Goal: Information Seeking & Learning: Check status

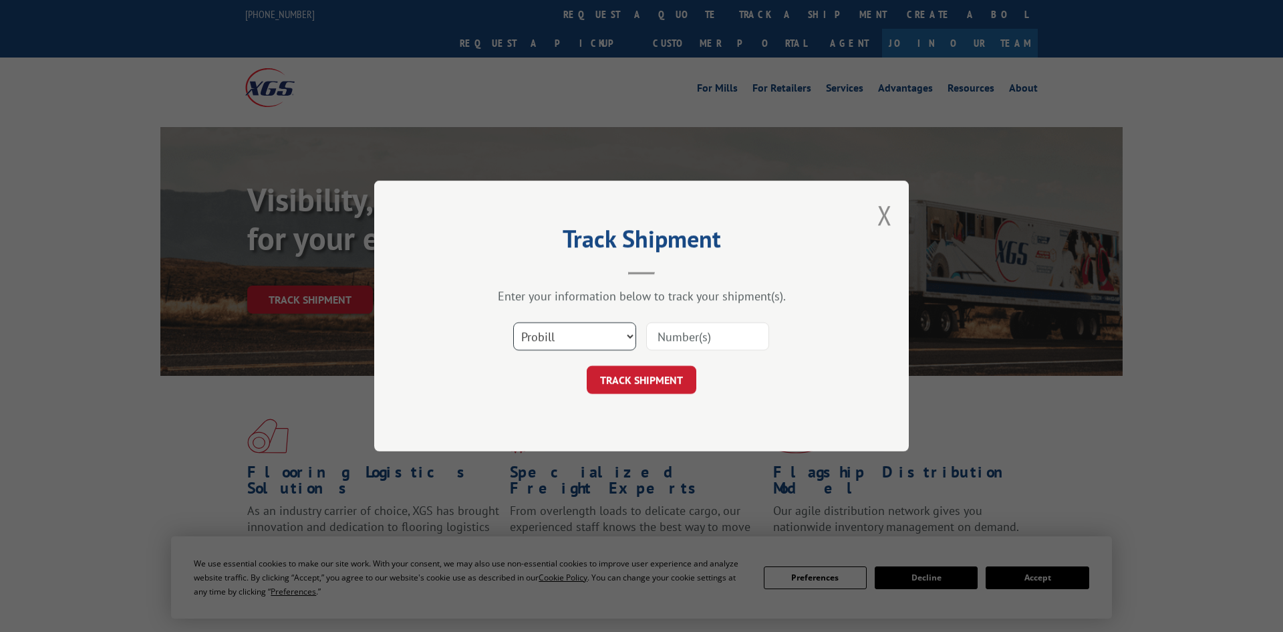
click at [537, 343] on select "Select category... Probill BOL PO" at bounding box center [574, 336] width 123 height 28
select select "po"
click at [513, 323] on select "Select category... Probill BOL PO" at bounding box center [574, 336] width 123 height 28
click at [702, 343] on input at bounding box center [707, 336] width 123 height 28
paste input "297544050"
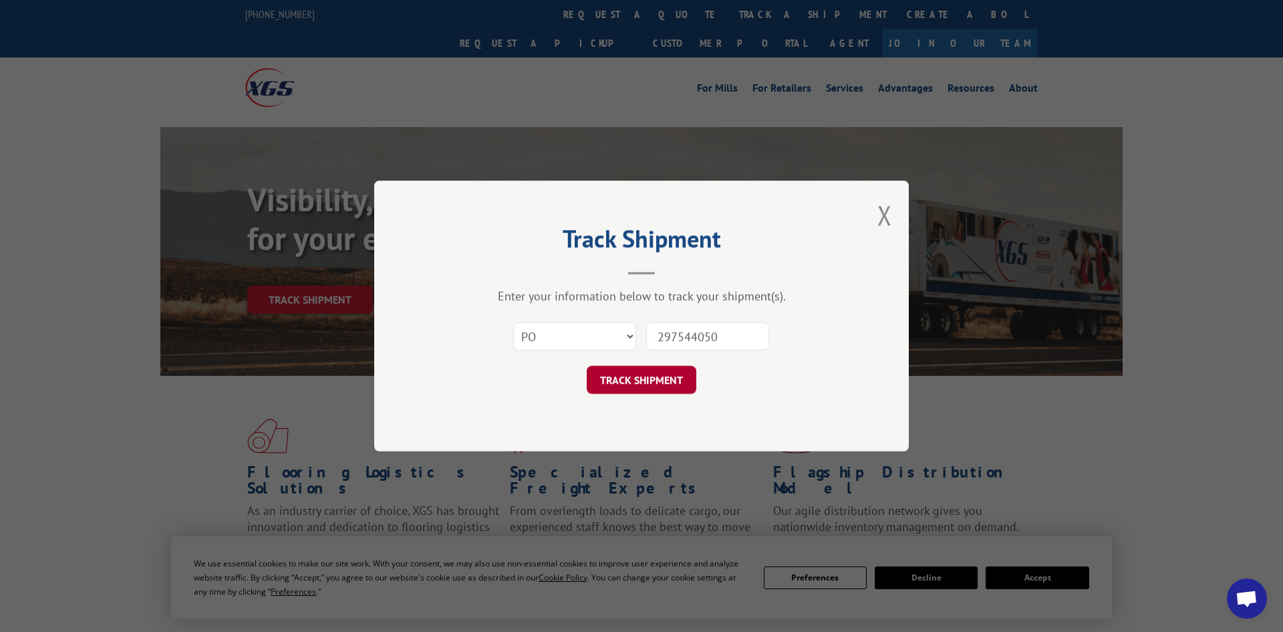
type input "297544050"
click at [647, 378] on button "TRACK SHIPMENT" at bounding box center [642, 380] width 110 height 28
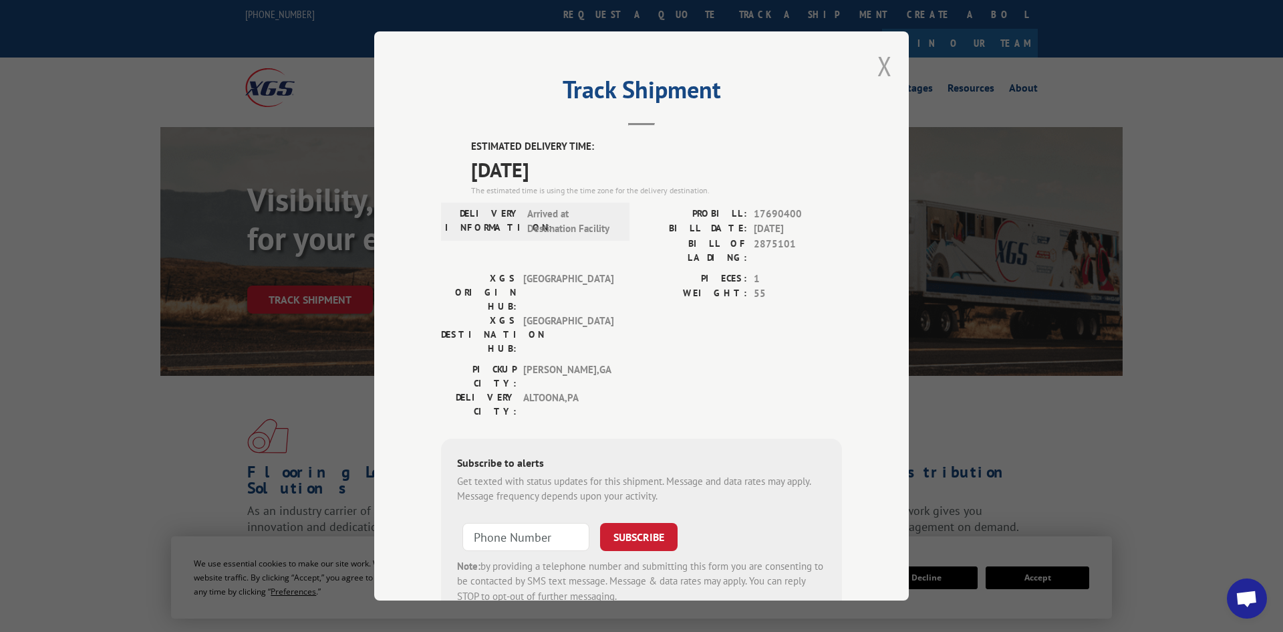
click at [879, 70] on button "Close modal" at bounding box center [884, 65] width 15 height 35
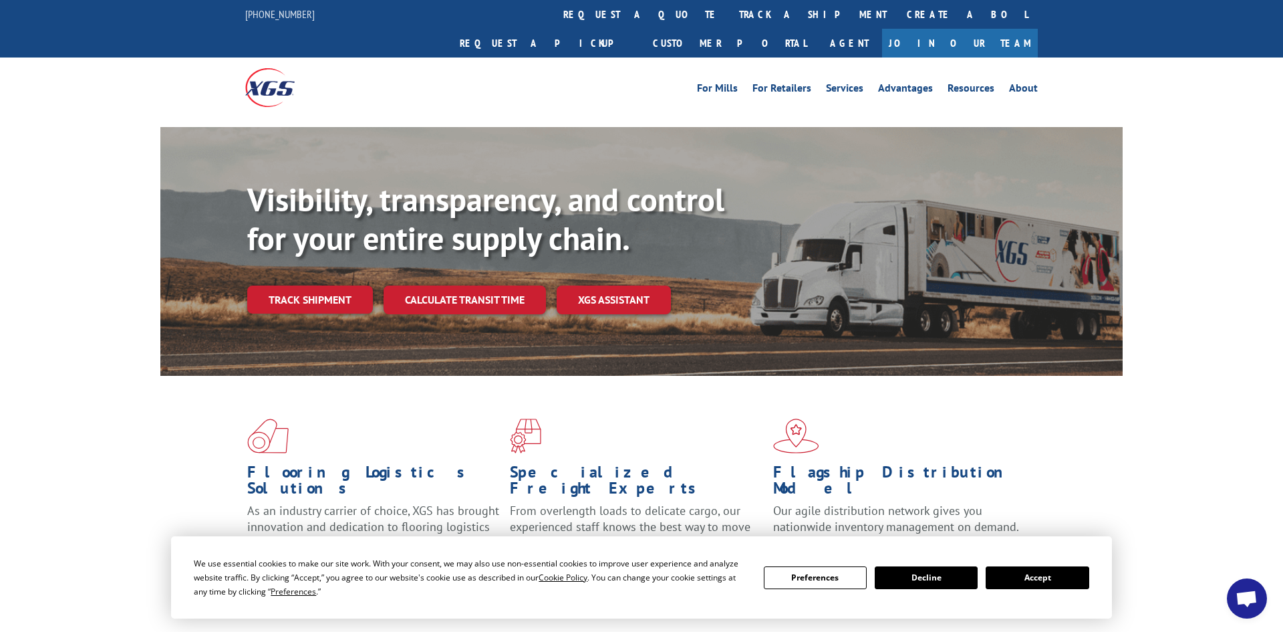
click at [729, 16] on link "track a shipment" at bounding box center [813, 14] width 168 height 29
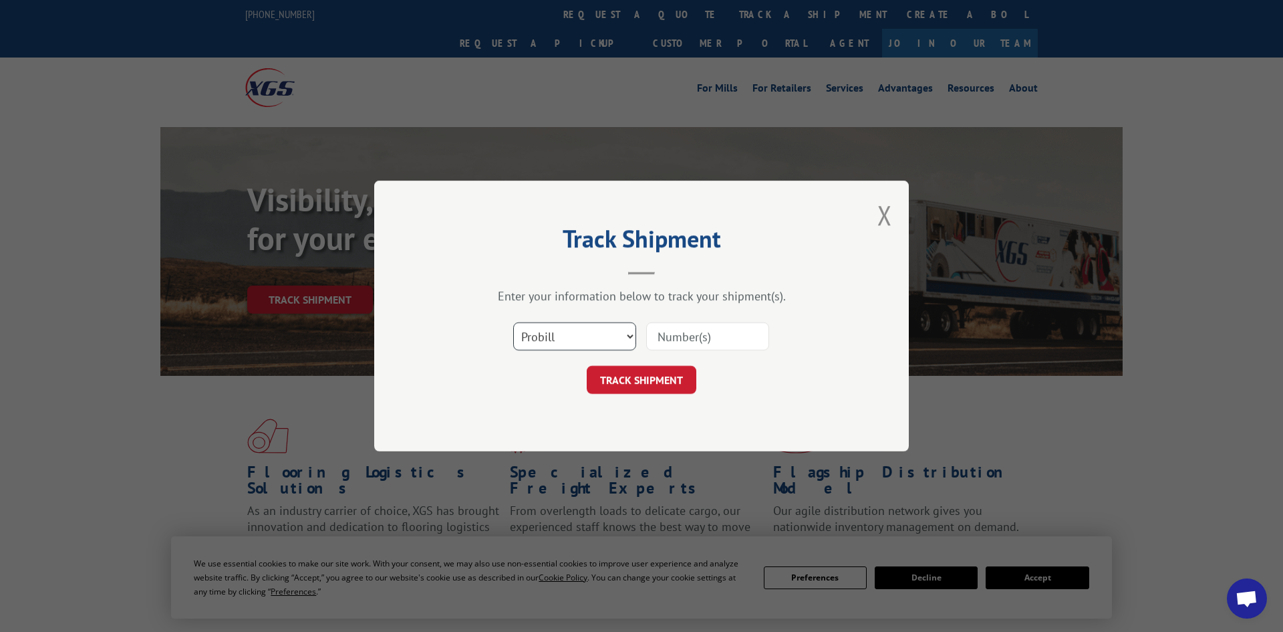
click at [555, 339] on select "Select category... Probill BOL PO" at bounding box center [574, 336] width 123 height 28
select select "po"
click at [513, 323] on select "Select category... Probill BOL PO" at bounding box center [574, 336] width 123 height 28
click at [698, 345] on input at bounding box center [707, 336] width 123 height 28
paste input "297630739"
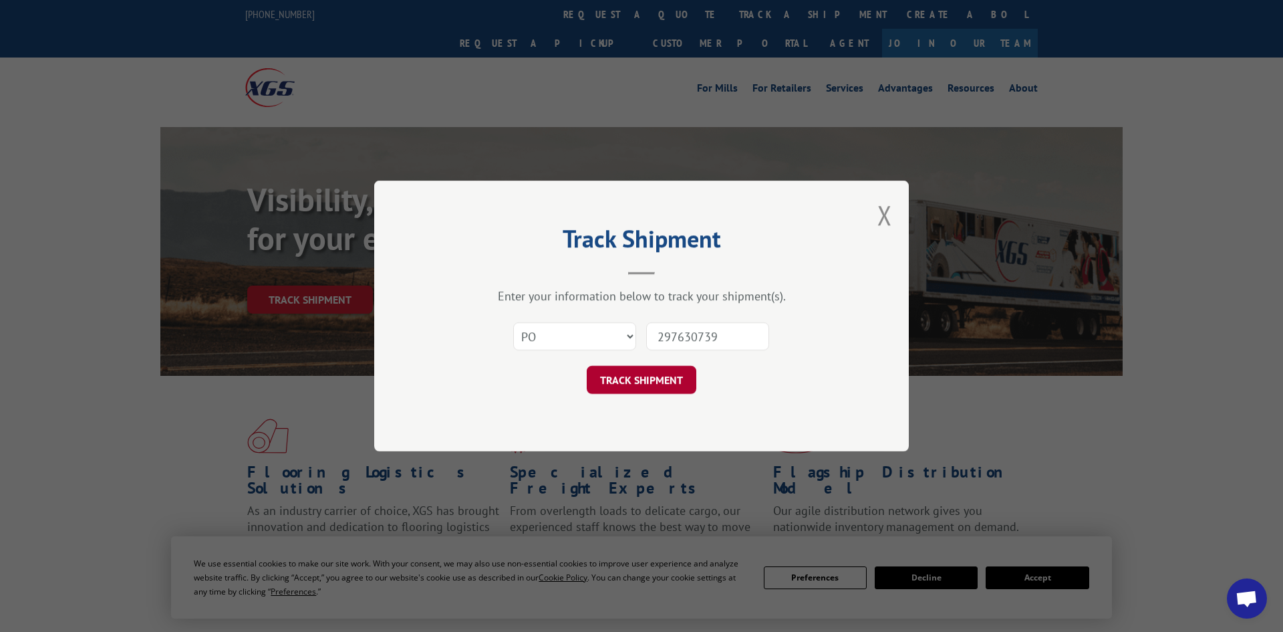
type input "297630739"
click at [667, 379] on button "TRACK SHIPMENT" at bounding box center [642, 380] width 110 height 28
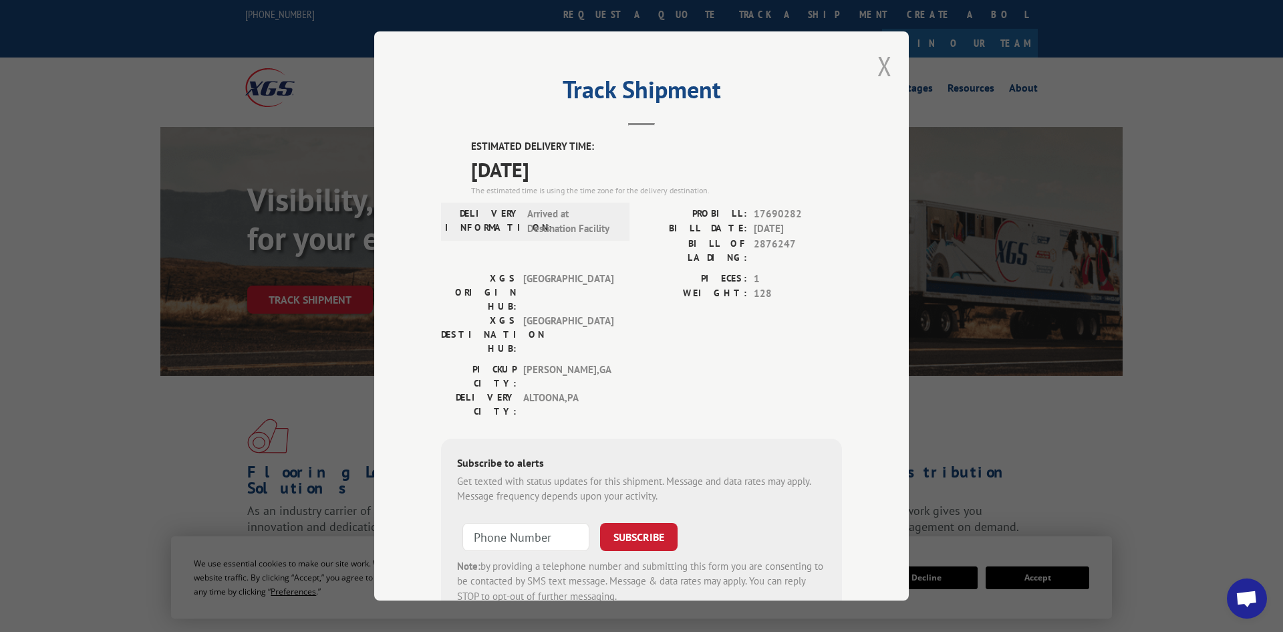
click at [887, 66] on button "Close modal" at bounding box center [884, 65] width 15 height 35
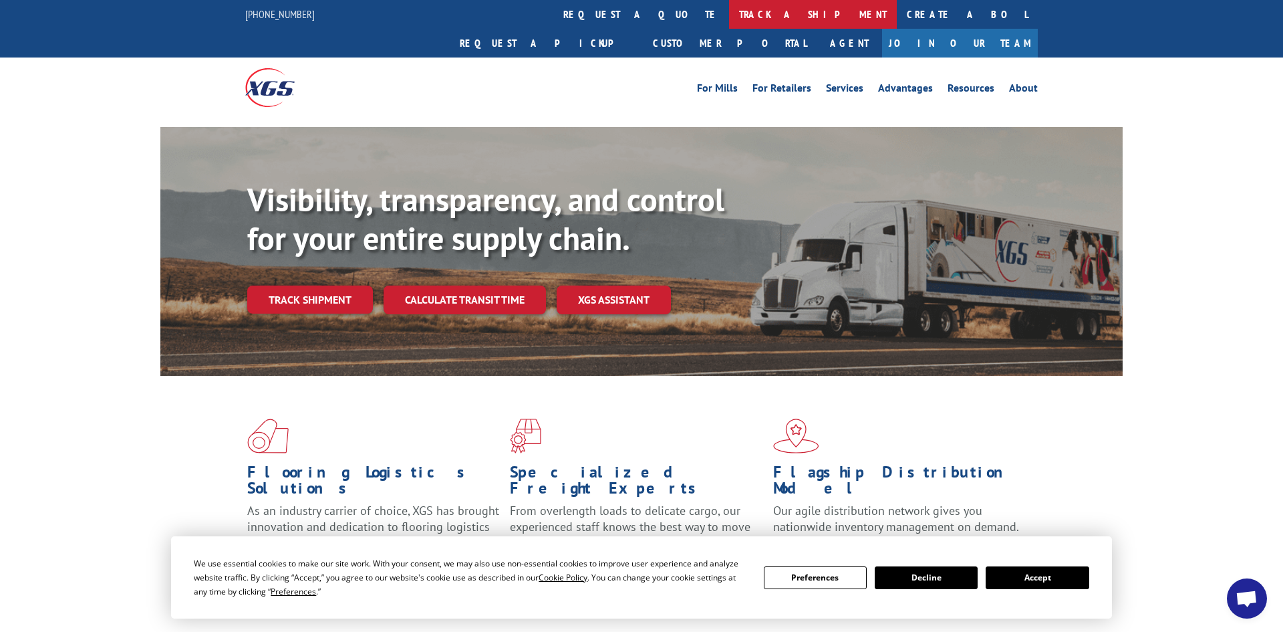
click at [729, 11] on link "track a shipment" at bounding box center [813, 14] width 168 height 29
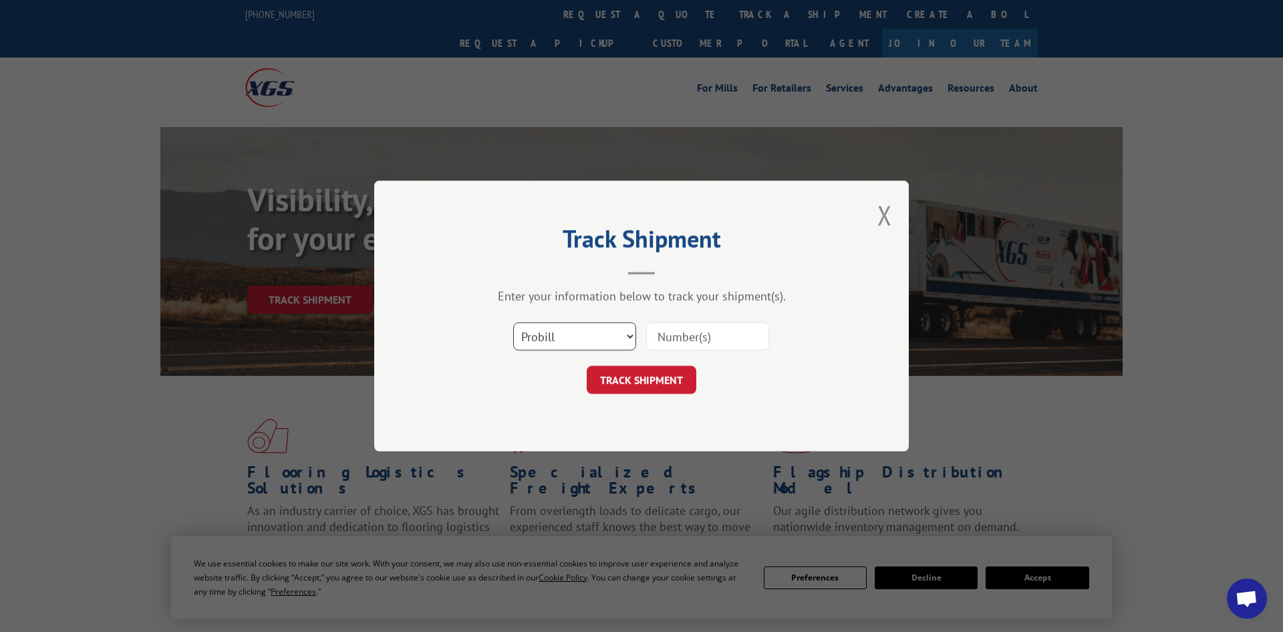
drag, startPoint x: 557, startPoint y: 335, endPoint x: 551, endPoint y: 350, distance: 15.9
click at [557, 336] on select "Select category... Probill BOL PO" at bounding box center [574, 336] width 123 height 28
select select "po"
click at [513, 323] on select "Select category... Probill BOL PO" at bounding box center [574, 336] width 123 height 28
click at [684, 337] on input at bounding box center [707, 336] width 123 height 28
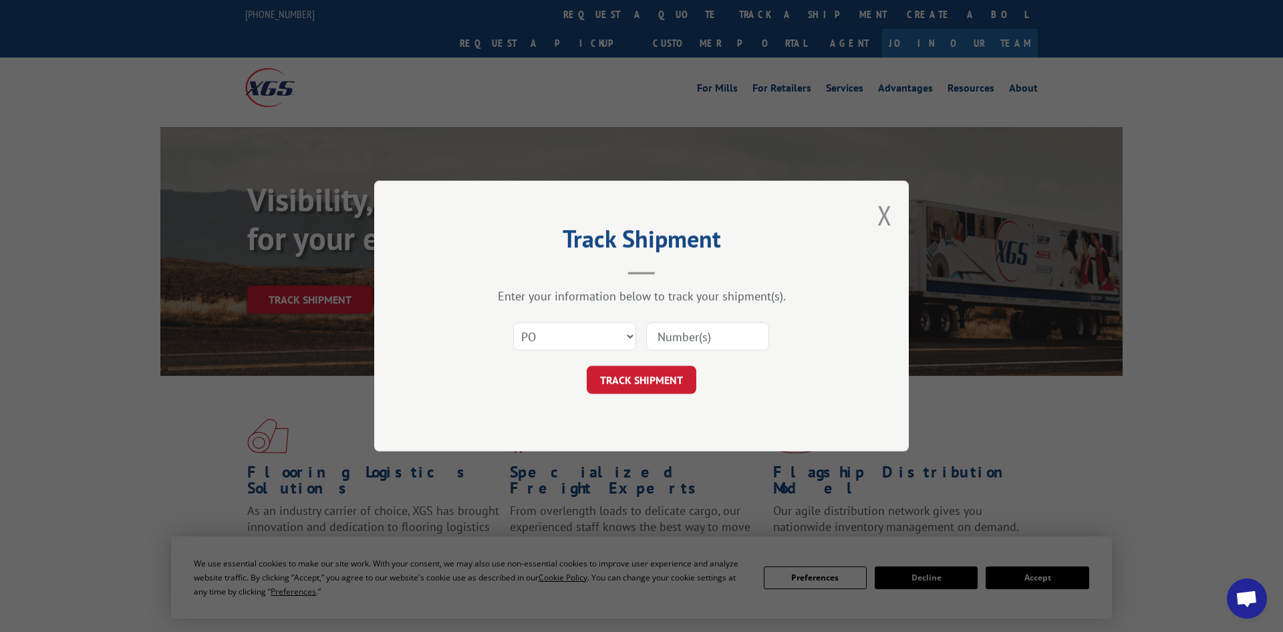
paste input "296860621"
type input "296860621"
click at [642, 374] on button "TRACK SHIPMENT" at bounding box center [642, 380] width 110 height 28
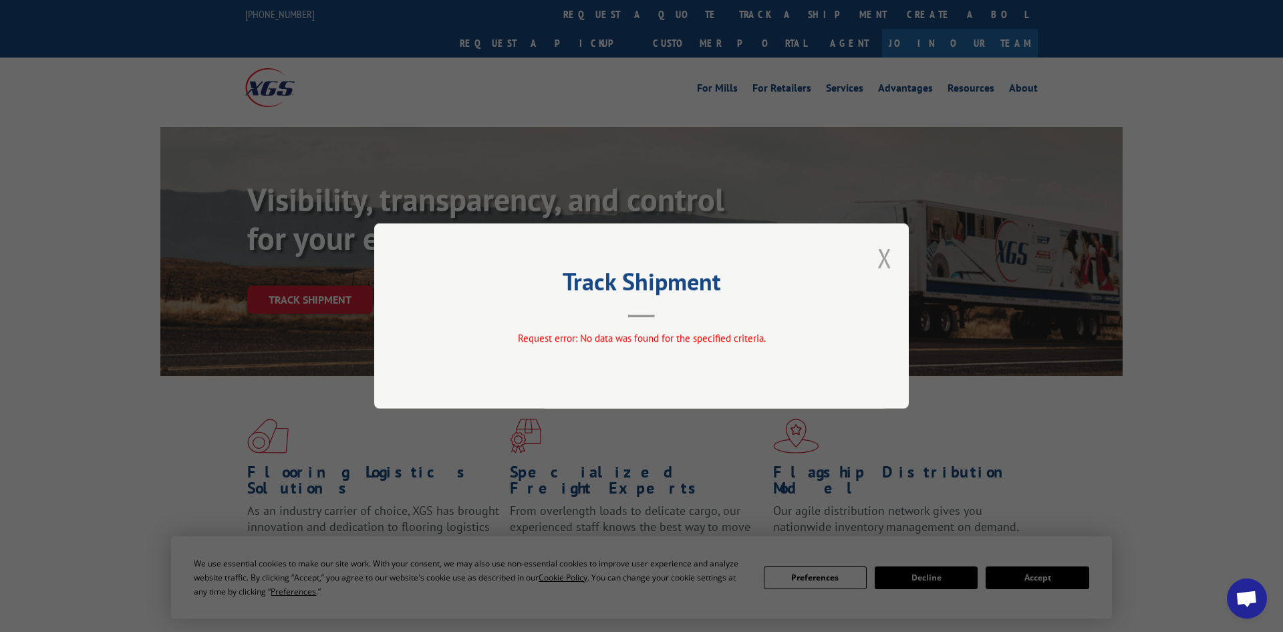
click at [881, 257] on button "Close modal" at bounding box center [884, 257] width 15 height 35
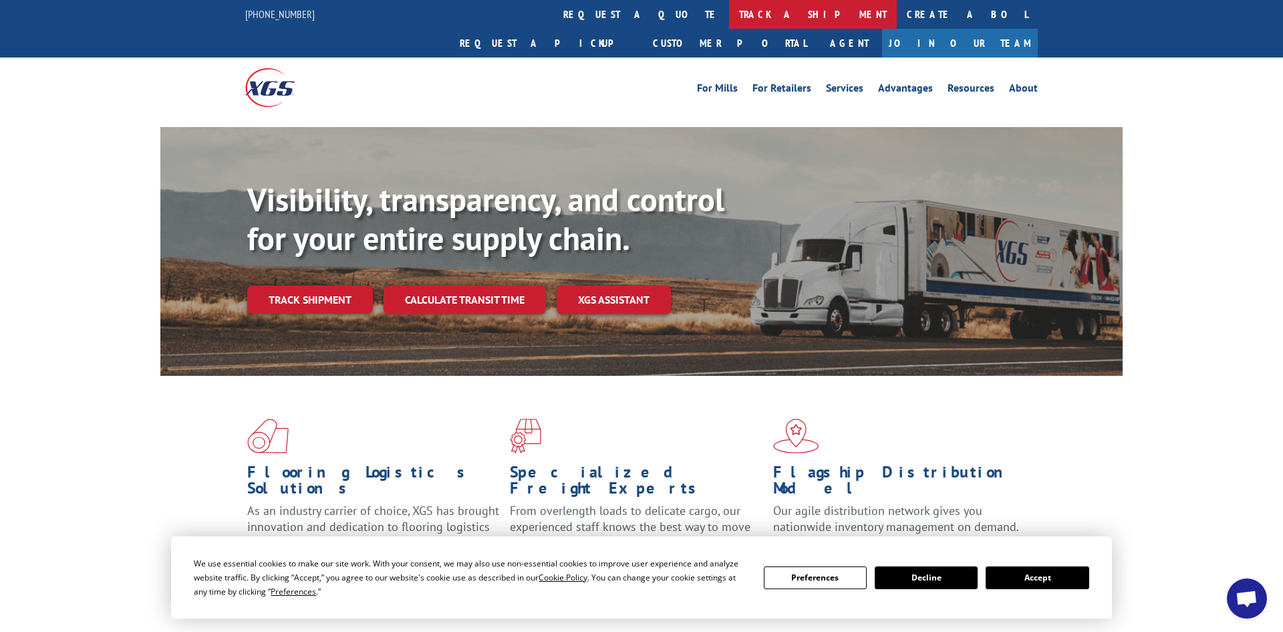
click at [729, 14] on link "track a shipment" at bounding box center [813, 14] width 168 height 29
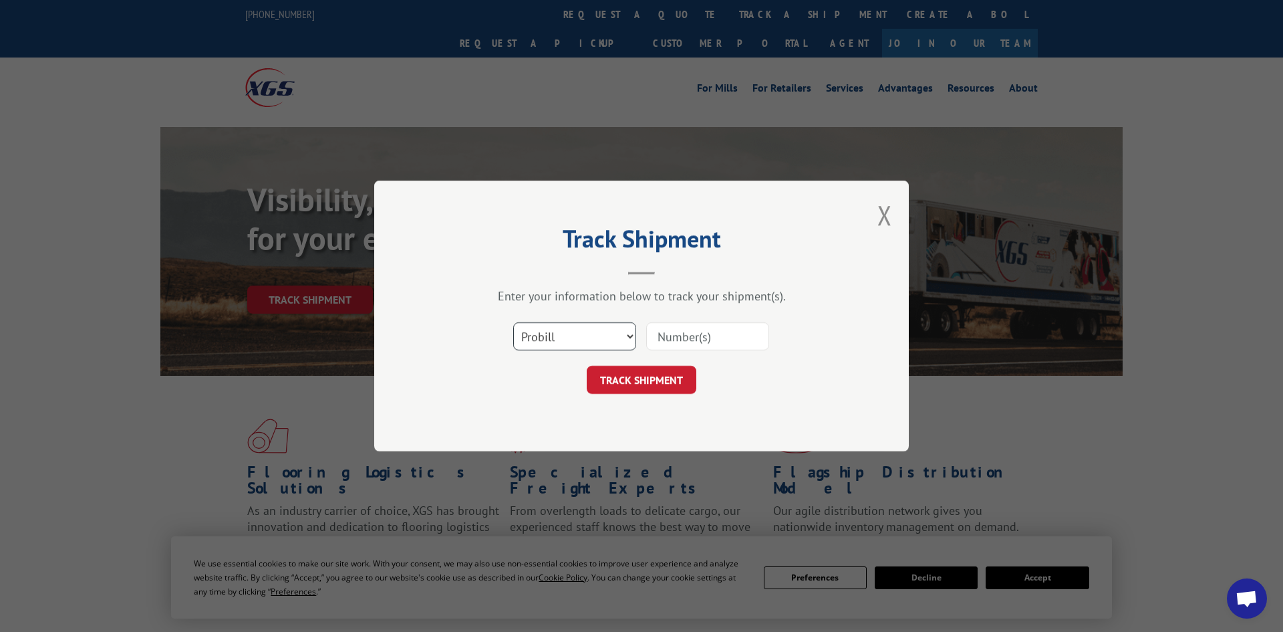
click at [539, 340] on select "Select category... Probill BOL PO" at bounding box center [574, 336] width 123 height 28
select select "po"
click at [513, 323] on select "Select category... Probill BOL PO" at bounding box center [574, 336] width 123 height 28
click at [679, 325] on input at bounding box center [707, 336] width 123 height 28
paste input "297440546"
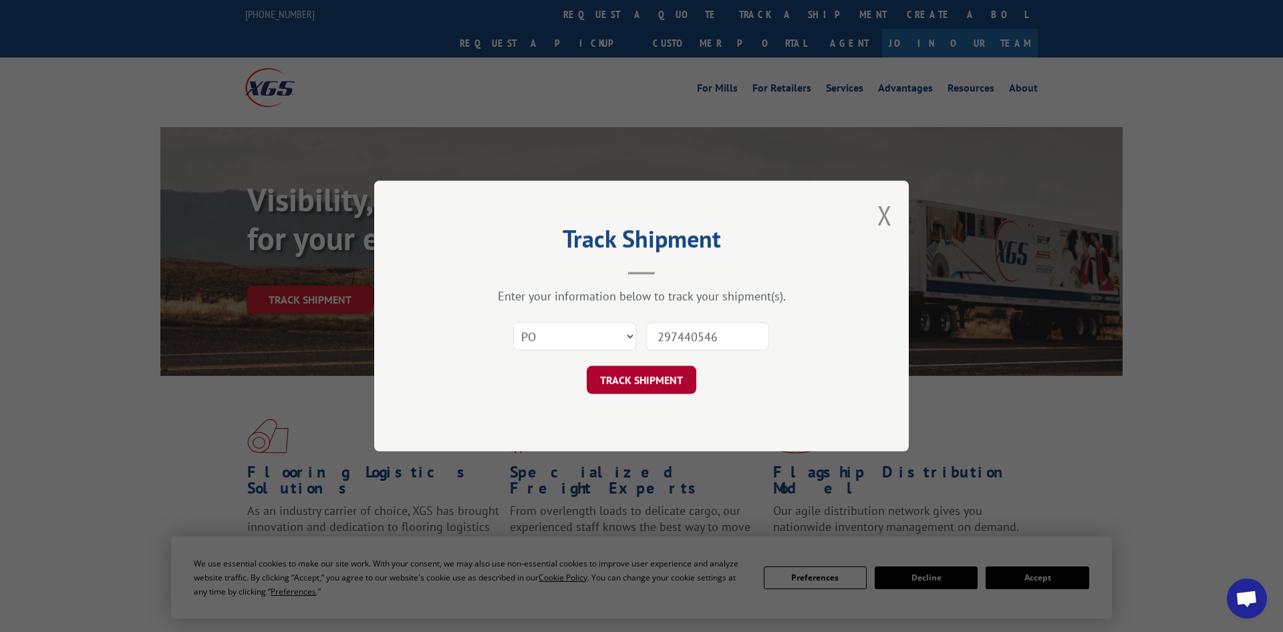
type input "297440546"
click at [653, 381] on button "TRACK SHIPMENT" at bounding box center [642, 380] width 110 height 28
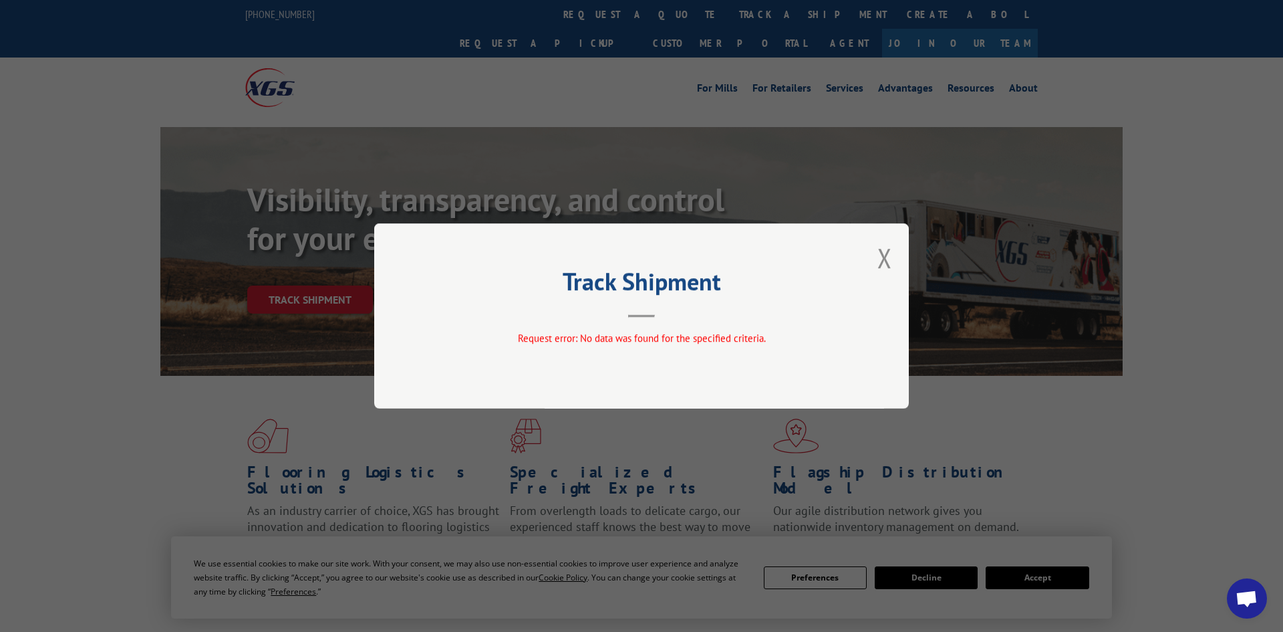
click at [902, 259] on div "Track Shipment Request error: No data was found for the specified criteria." at bounding box center [641, 315] width 535 height 185
click at [889, 263] on button "Close modal" at bounding box center [884, 257] width 15 height 35
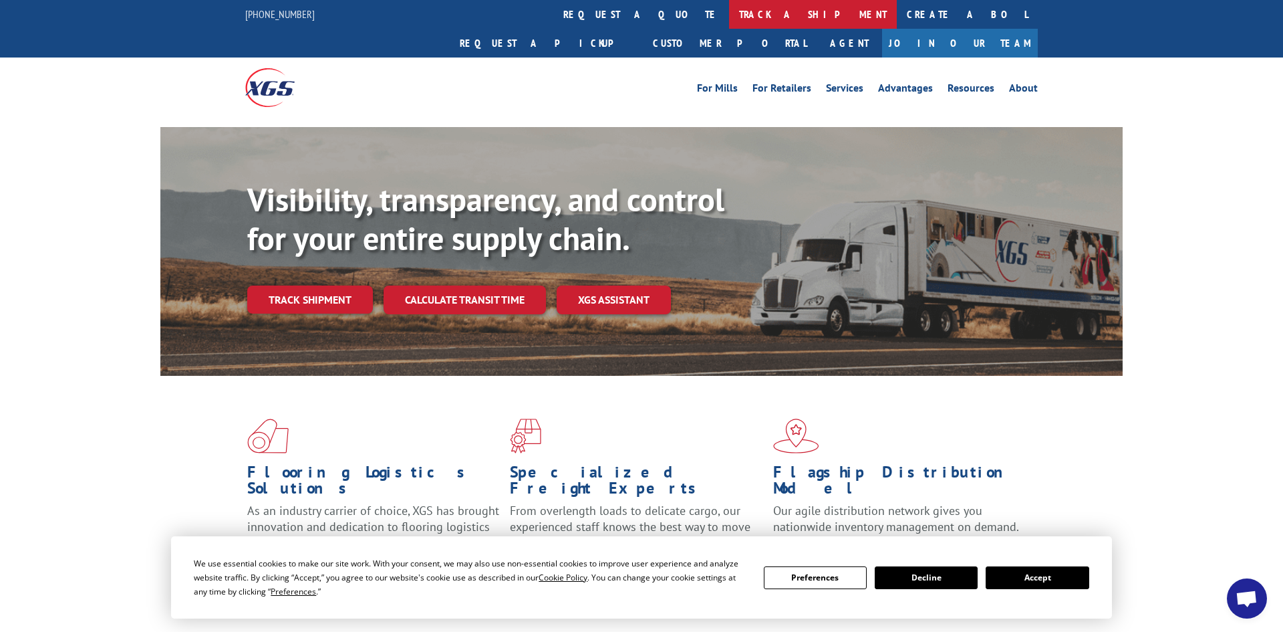
click at [729, 17] on link "track a shipment" at bounding box center [813, 14] width 168 height 29
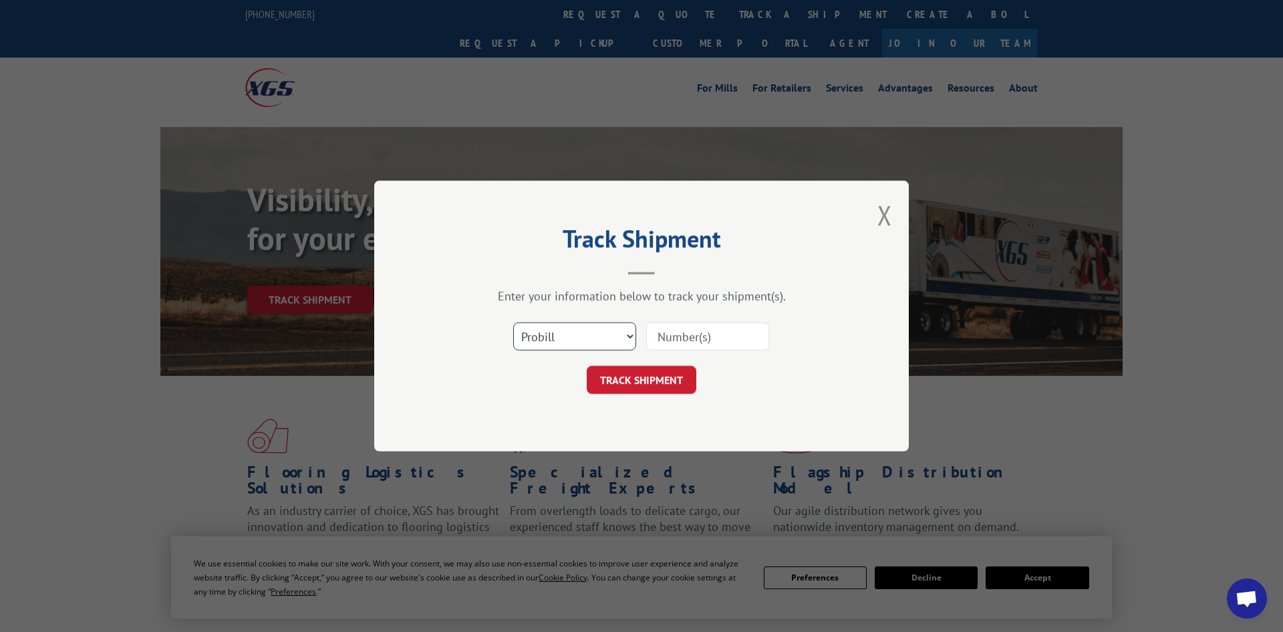
click at [547, 335] on select "Select category... Probill BOL PO" at bounding box center [574, 336] width 123 height 28
select select "po"
click at [513, 323] on select "Select category... Probill BOL PO" at bounding box center [574, 336] width 123 height 28
click at [673, 325] on input at bounding box center [707, 336] width 123 height 28
paste input "297458224"
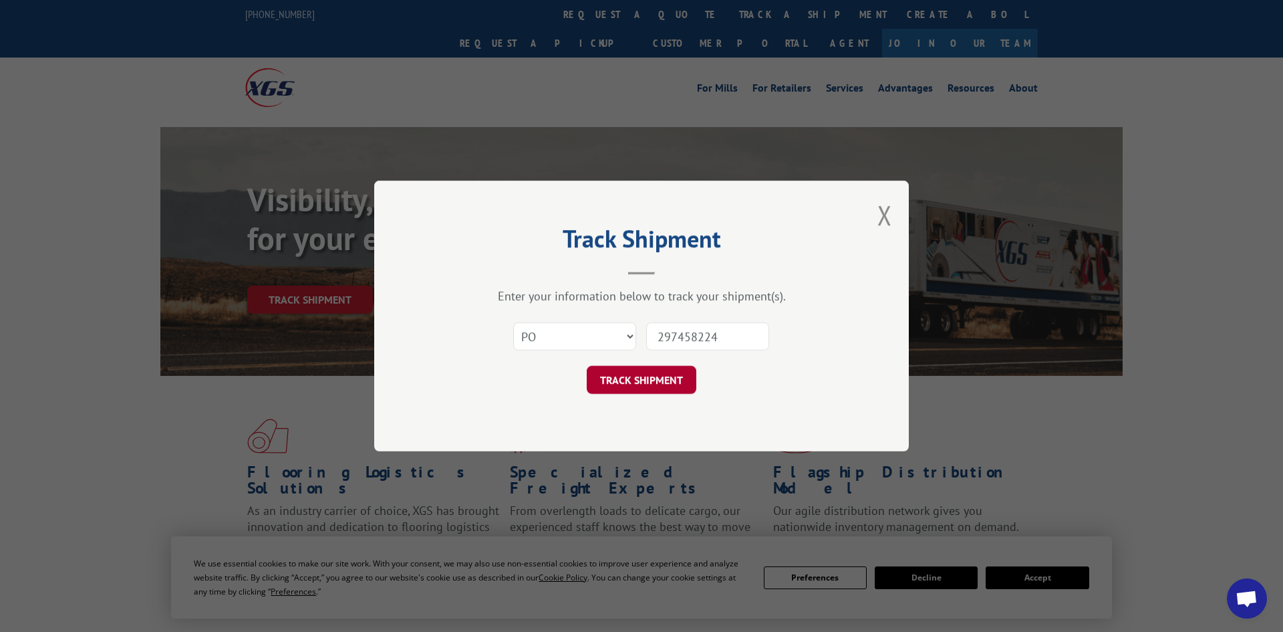
type input "297458224"
click at [645, 394] on button "TRACK SHIPMENT" at bounding box center [642, 380] width 110 height 28
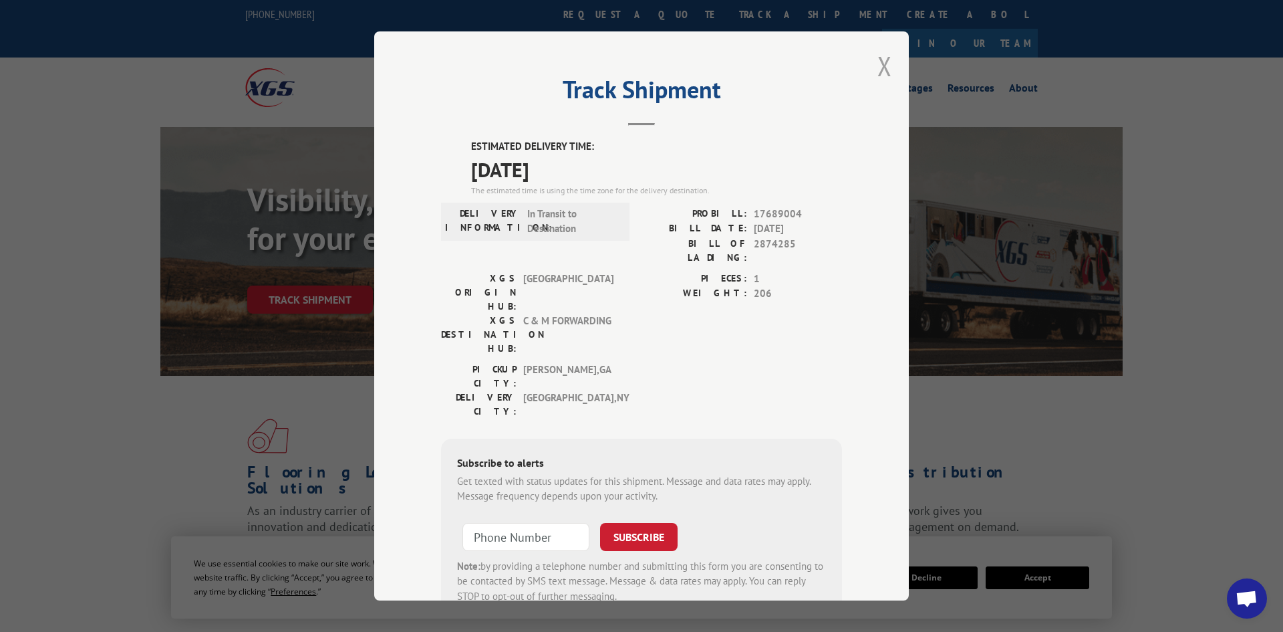
click at [879, 61] on button "Close modal" at bounding box center [884, 65] width 15 height 35
